Goal: Transaction & Acquisition: Download file/media

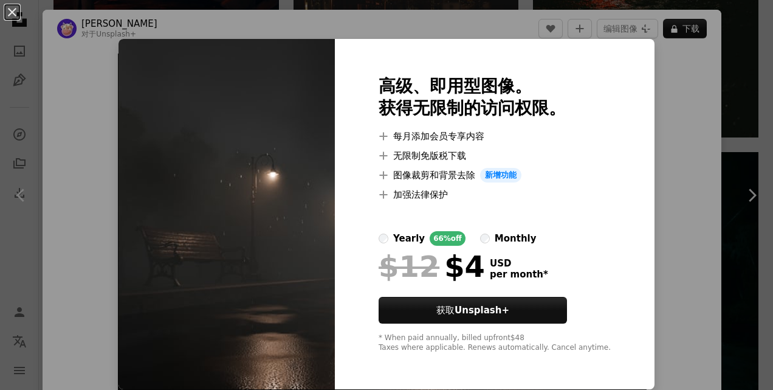
scroll to position [61, 0]
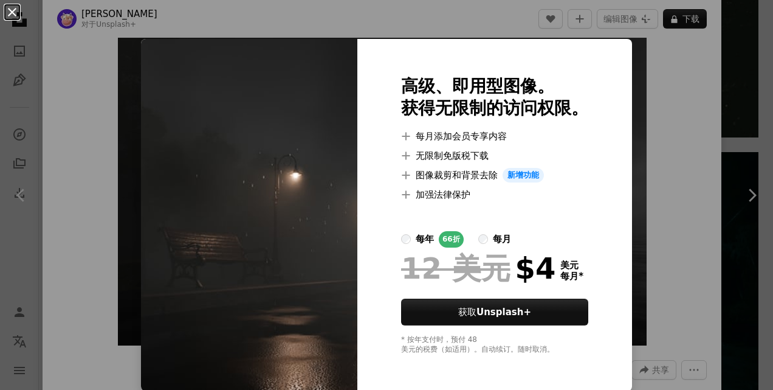
click at [11, 12] on button "An X shape" at bounding box center [12, 12] width 15 height 15
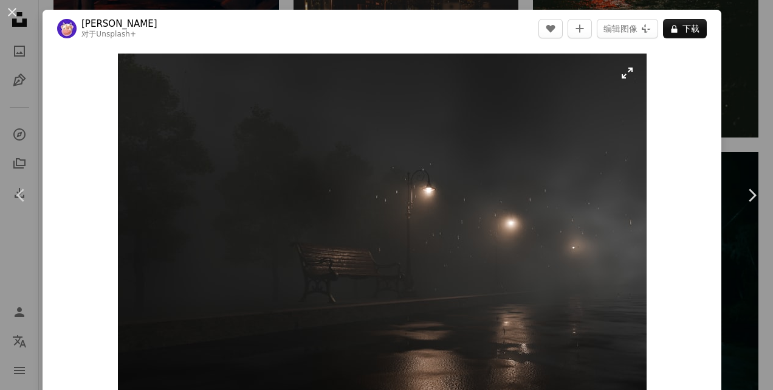
click at [624, 77] on img "放大此图像" at bounding box center [382, 229] width 529 height 353
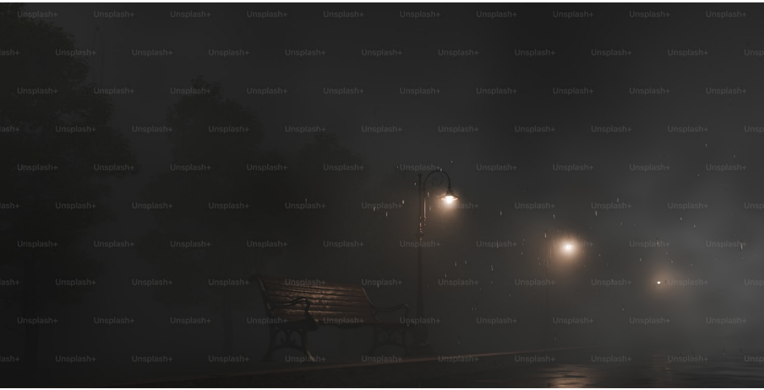
scroll to position [57, 0]
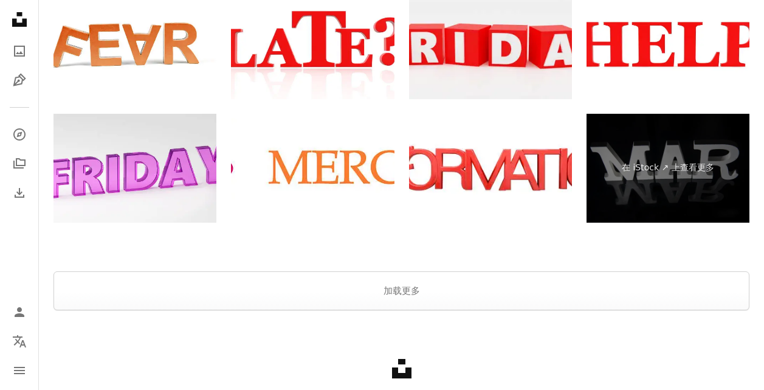
scroll to position [2421, 0]
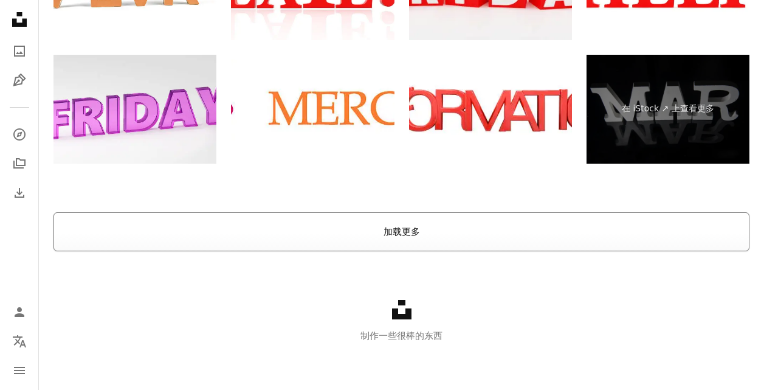
click at [337, 229] on button "加载更多" at bounding box center [401, 231] width 696 height 39
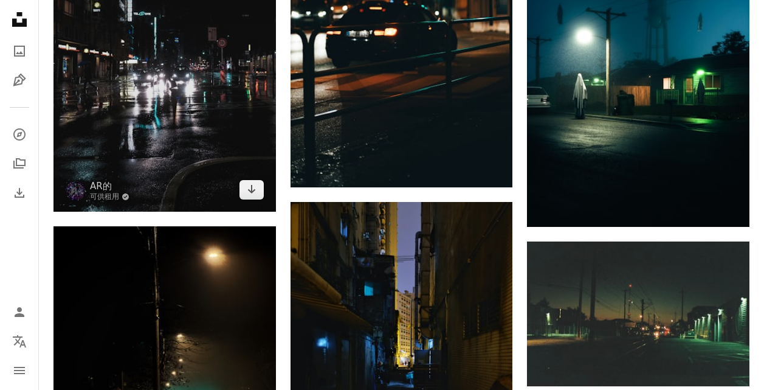
scroll to position [15732, 0]
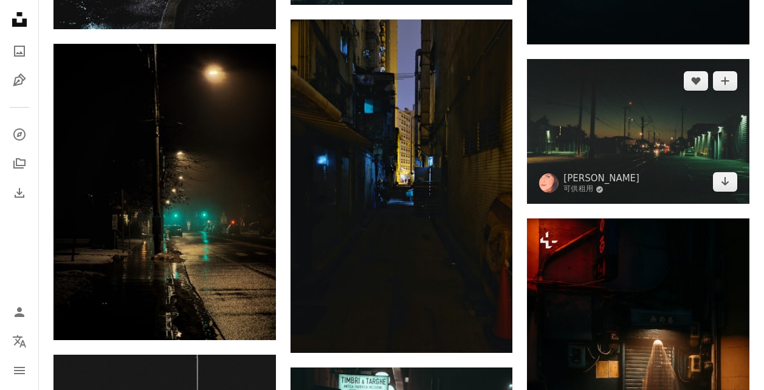
click at [618, 176] on img at bounding box center [638, 131] width 222 height 145
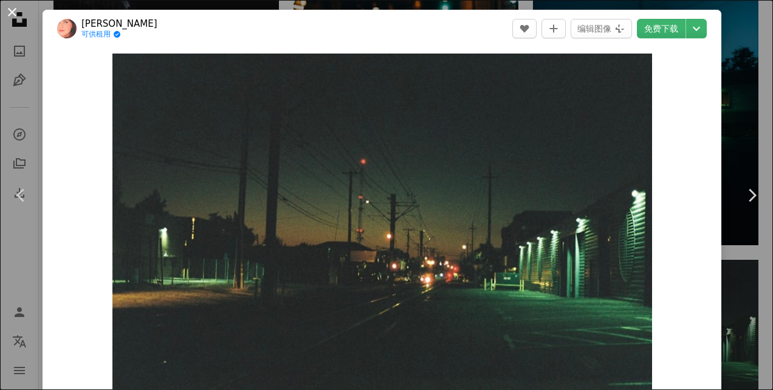
click at [13, 12] on button "An X shape" at bounding box center [12, 12] width 15 height 15
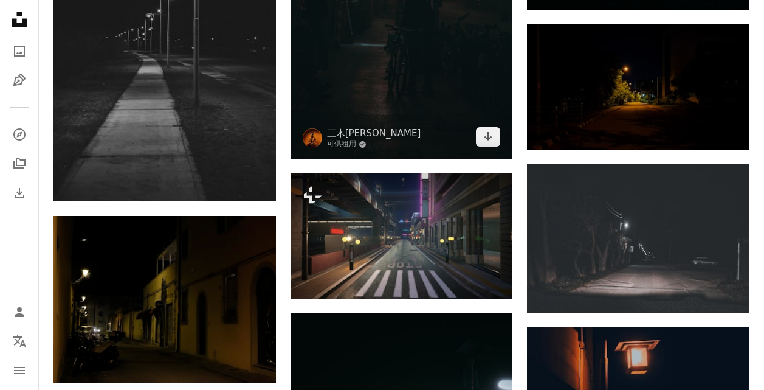
scroll to position [16401, 0]
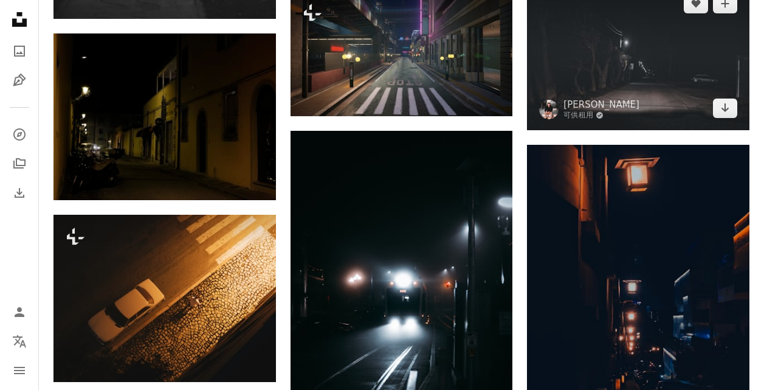
click at [696, 95] on img at bounding box center [638, 56] width 222 height 148
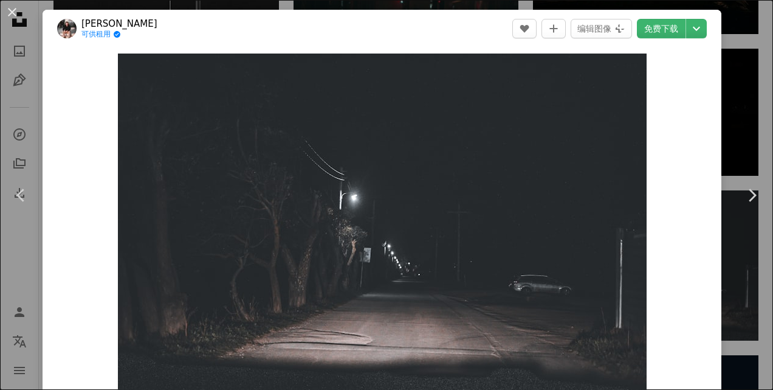
click at [8, 7] on button "An X shape" at bounding box center [12, 12] width 15 height 15
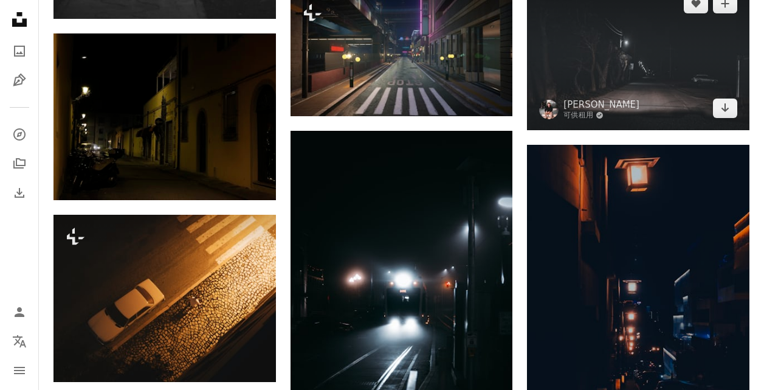
click at [628, 84] on img at bounding box center [638, 56] width 222 height 148
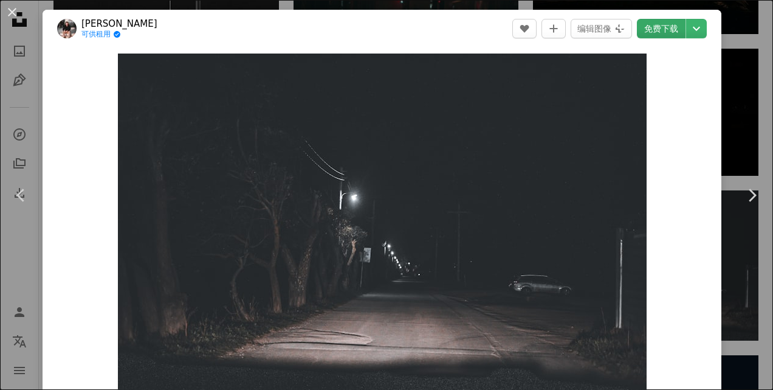
click at [653, 28] on link "免费下载" at bounding box center [661, 28] width 49 height 19
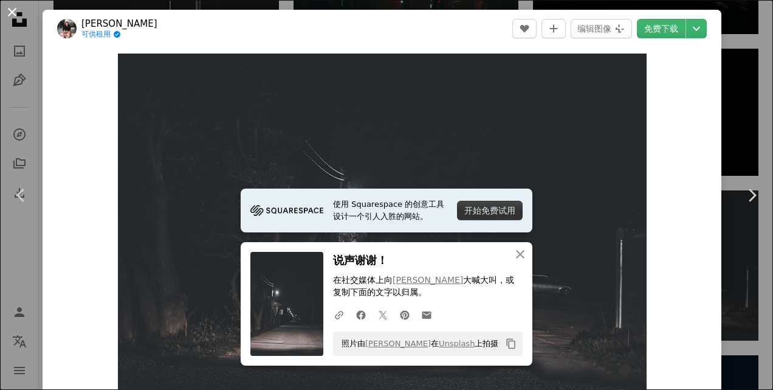
click at [12, 11] on button "An X shape" at bounding box center [12, 12] width 15 height 15
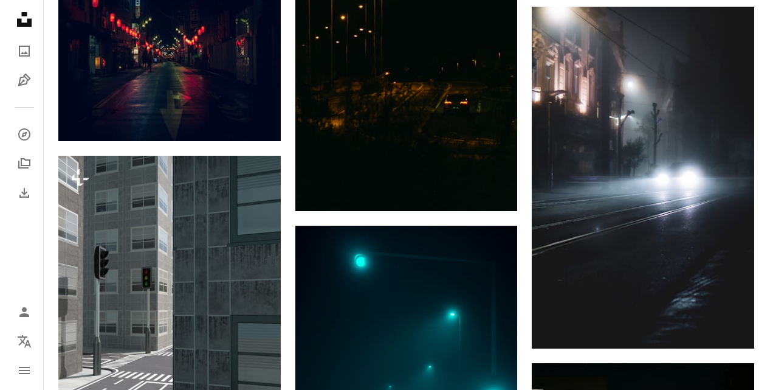
scroll to position [17920, 0]
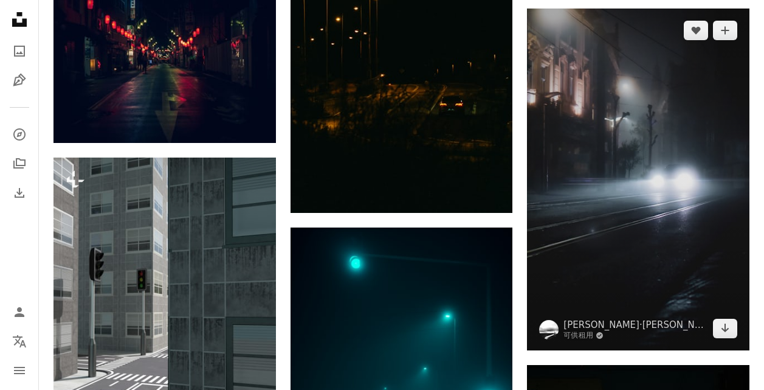
click at [599, 116] on img at bounding box center [638, 180] width 222 height 342
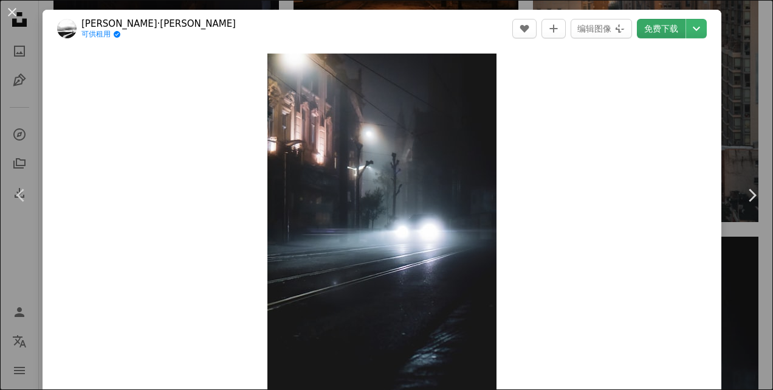
click at [646, 30] on link "免费下载" at bounding box center [661, 28] width 49 height 19
